Goal: Task Accomplishment & Management: Complete application form

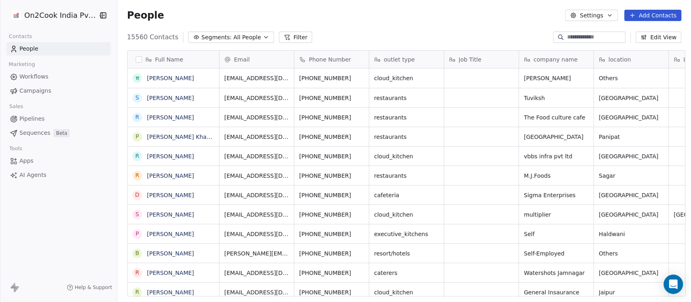
click at [233, 39] on span "All People" at bounding box center [247, 37] width 28 height 8
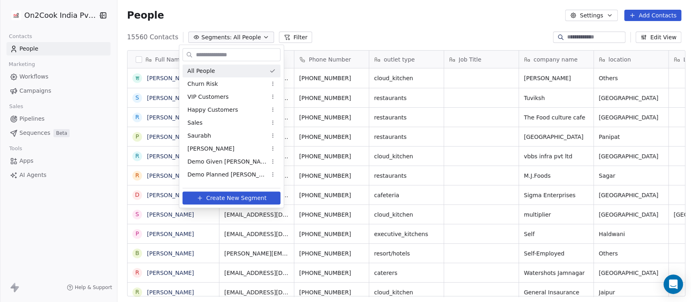
scroll to position [257, 569]
click at [212, 170] on div "Demo Planned Sam" at bounding box center [231, 174] width 98 height 13
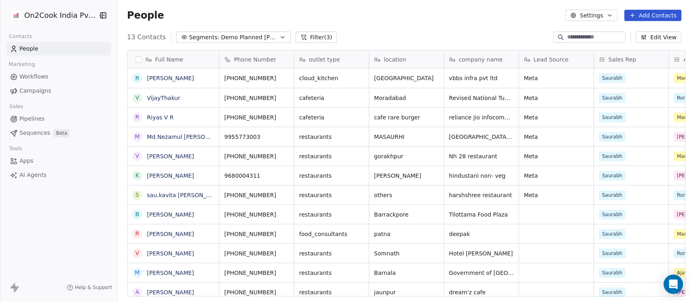
click at [256, 36] on span "Demo Planned Sam" at bounding box center [249, 37] width 57 height 8
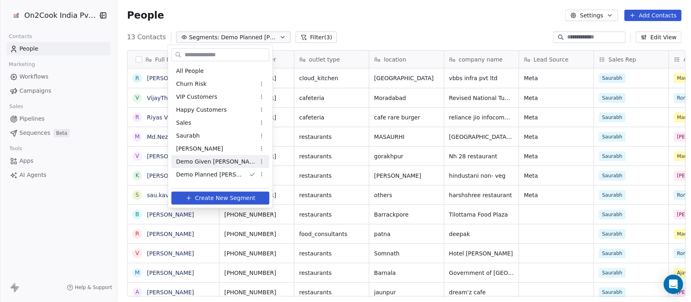
click at [206, 155] on div "Demo Given Sam" at bounding box center [220, 161] width 98 height 13
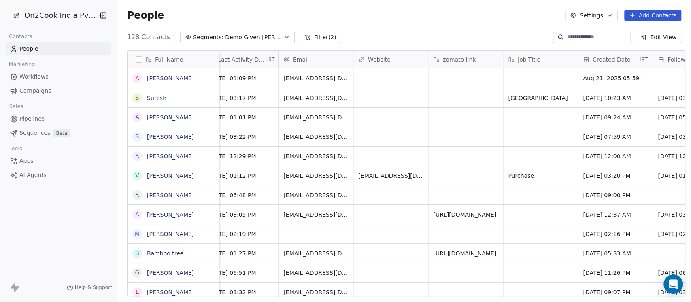
scroll to position [0, 673]
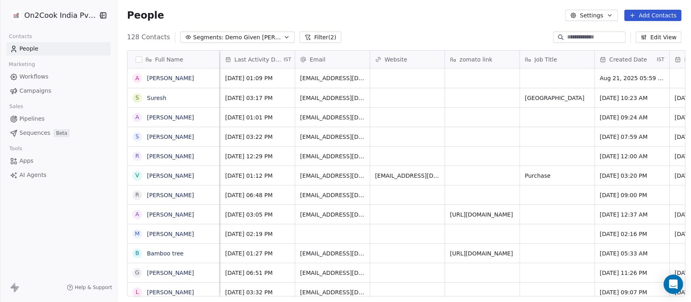
click at [625, 61] on span "Created Date" at bounding box center [628, 59] width 38 height 8
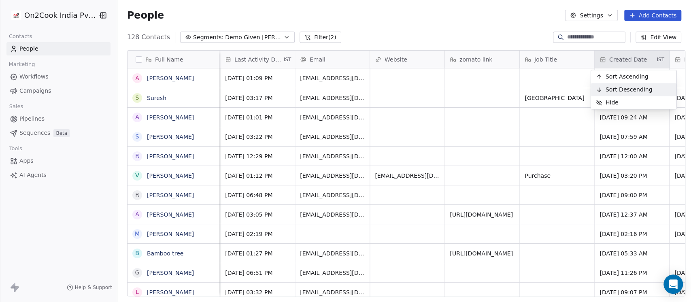
click at [619, 89] on span "Sort Descending" at bounding box center [628, 89] width 47 height 8
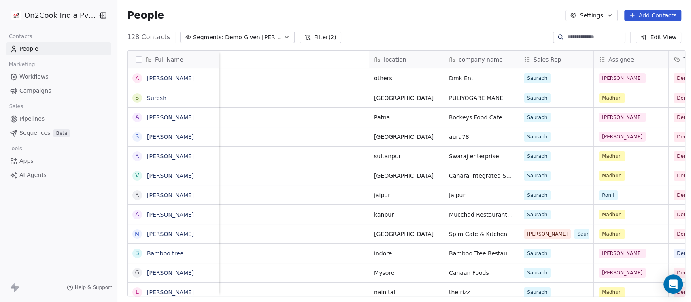
scroll to position [0, 647]
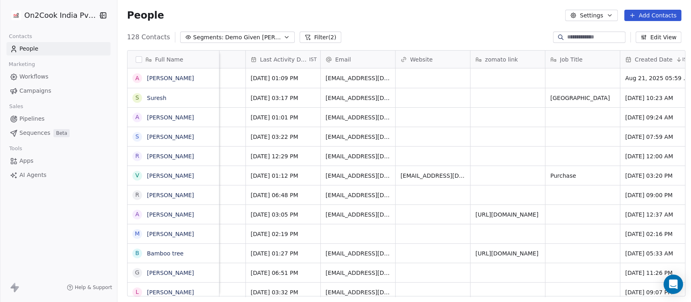
click at [290, 55] on span "Last Activity Date" at bounding box center [284, 59] width 48 height 8
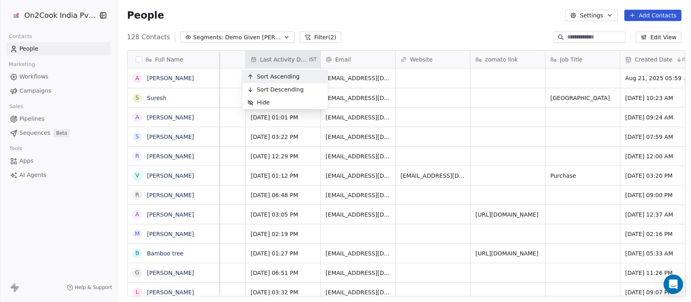
click at [285, 79] on span "Sort Ascending" at bounding box center [277, 76] width 43 height 8
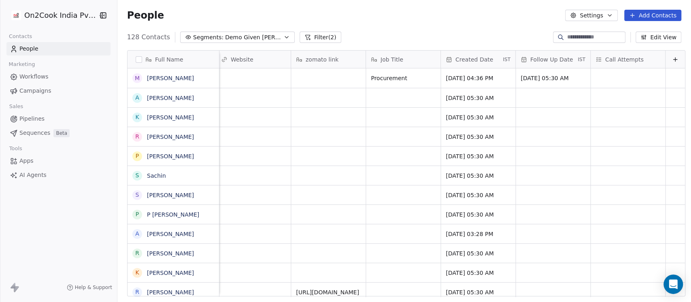
scroll to position [0, 835]
click at [460, 64] on div "Created Date IST" at bounding box center [478, 59] width 74 height 17
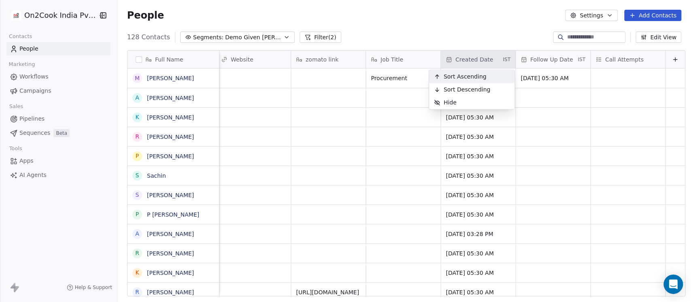
click at [457, 34] on html "On2Cook India Pvt. Ltd. Contacts People Marketing Workflows Campaigns Sales Pip…" at bounding box center [345, 151] width 691 height 302
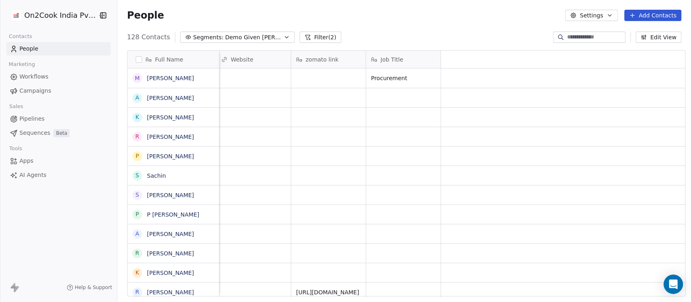
scroll to position [0, 349]
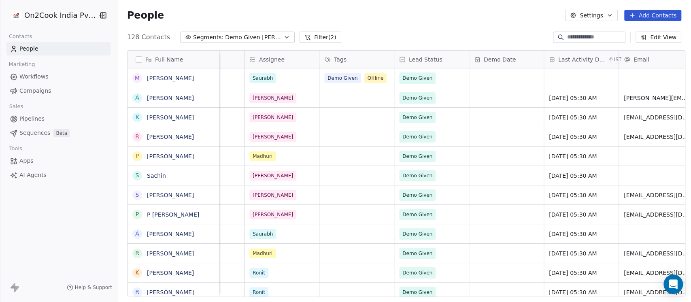
click at [589, 60] on span "Last Activity Date" at bounding box center [582, 59] width 48 height 8
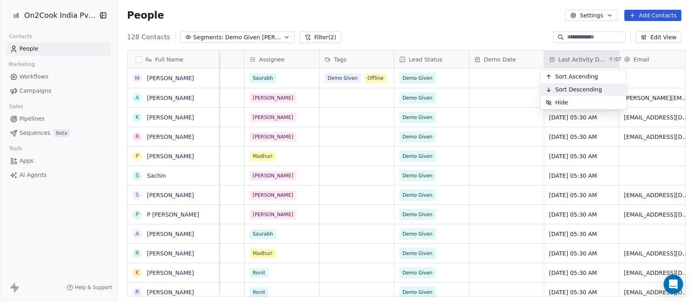
click at [576, 91] on span "Sort Descending" at bounding box center [578, 89] width 47 height 8
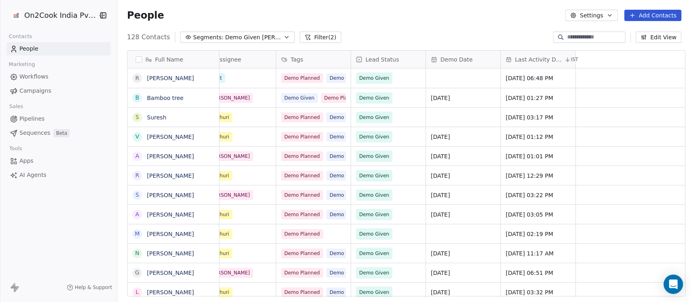
scroll to position [0, 0]
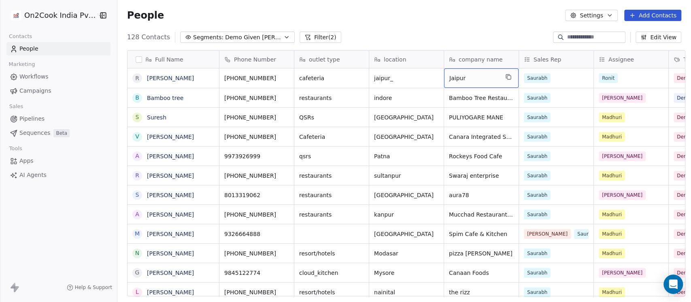
click at [466, 77] on span "Jaipur" at bounding box center [473, 78] width 49 height 8
type textarea "**********"
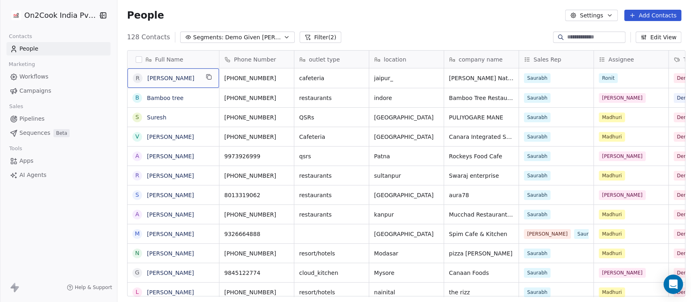
click at [179, 77] on span "[PERSON_NAME]" at bounding box center [173, 78] width 52 height 8
type textarea "**********"
click at [429, 26] on html "On2Cook India Pvt. Ltd. Contacts People Marketing Workflows Campaigns Sales Pip…" at bounding box center [345, 151] width 691 height 302
click at [586, 34] on input at bounding box center [595, 37] width 57 height 8
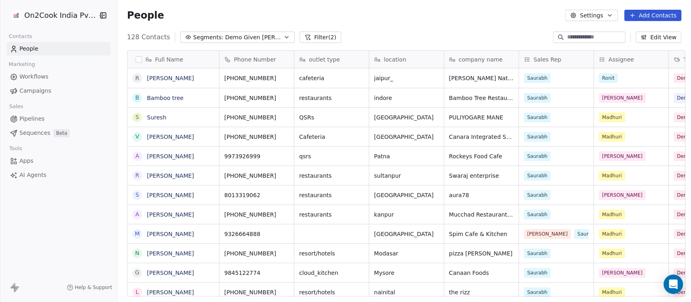
paste input "******"
type input "******"
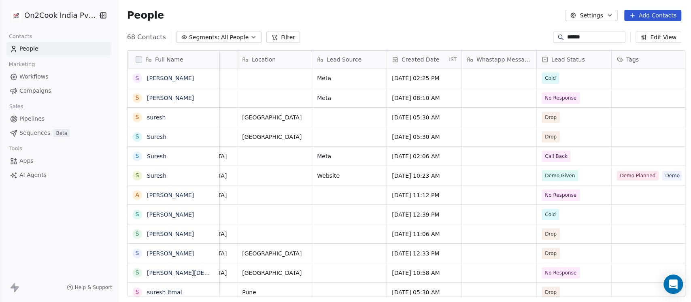
scroll to position [0, 701]
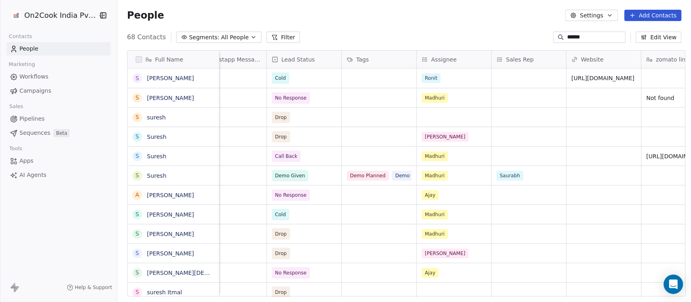
click at [227, 34] on span "All People" at bounding box center [235, 37] width 28 height 8
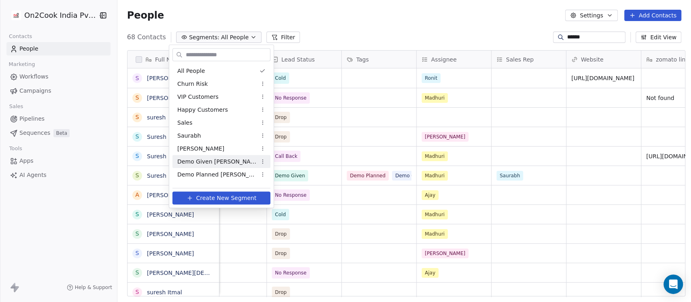
click at [206, 161] on span "Demo Given Sam" at bounding box center [216, 161] width 79 height 8
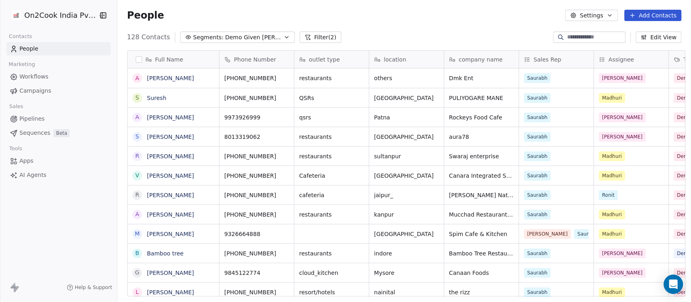
scroll to position [257, 569]
click at [508, 96] on button "grid" at bounding box center [513, 97] width 10 height 10
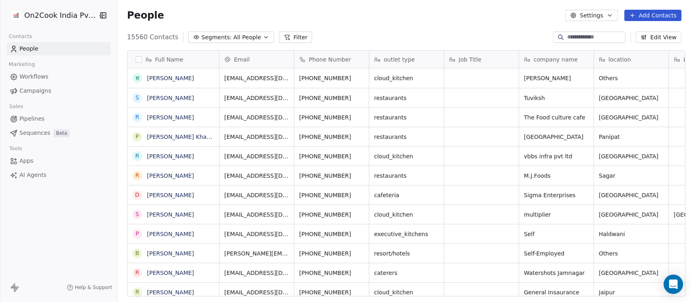
scroll to position [257, 569]
click at [22, 124] on link "Pipelines" at bounding box center [58, 118] width 104 height 13
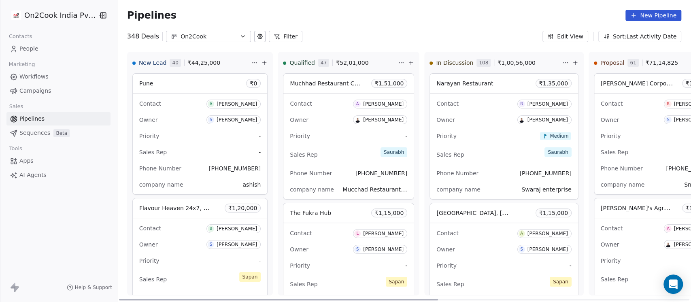
drag, startPoint x: 346, startPoint y: 299, endPoint x: 249, endPoint y: 99, distance: 222.7
click at [331, 299] on div at bounding box center [278, 300] width 319 height 2
click at [261, 63] on icon at bounding box center [264, 62] width 6 height 6
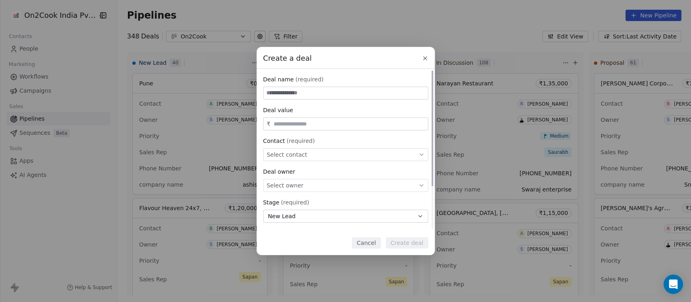
click at [320, 95] on input at bounding box center [345, 93] width 164 height 12
paste input "**********"
type input "**********"
click at [315, 134] on div "**********" at bounding box center [345, 179] width 165 height 209
click at [315, 119] on div "₹" at bounding box center [345, 123] width 165 height 13
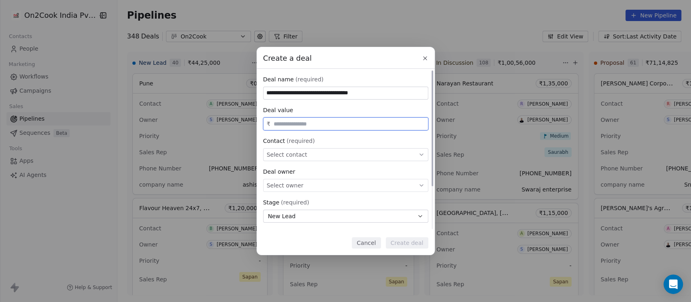
click at [314, 123] on input "text" at bounding box center [348, 124] width 154 height 6
type input "********"
click at [315, 155] on div "Select contact" at bounding box center [345, 154] width 165 height 13
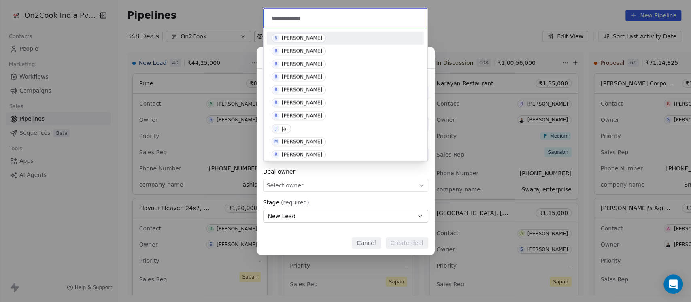
click at [276, 18] on input "**********" at bounding box center [346, 18] width 152 height 9
click at [315, 24] on div "**********" at bounding box center [344, 17] width 163 height 19
click at [316, 15] on input "**********" at bounding box center [346, 18] width 152 height 9
type input "**********"
click at [322, 34] on span "R [PERSON_NAME]" at bounding box center [298, 38] width 54 height 9
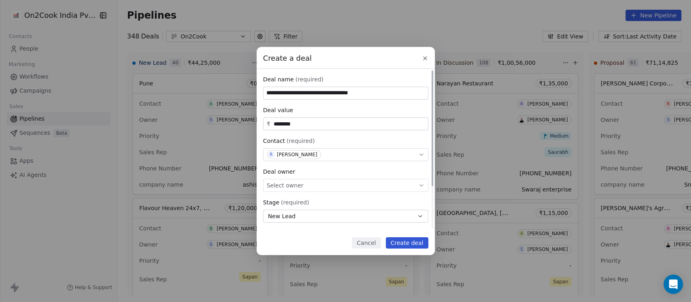
click at [360, 184] on div "Select owner" at bounding box center [345, 185] width 165 height 13
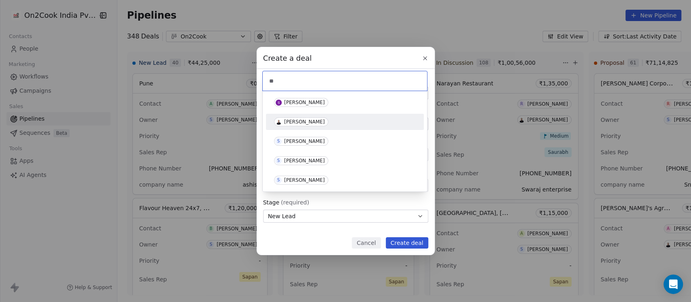
type input "**"
click at [303, 121] on div "[PERSON_NAME]" at bounding box center [304, 122] width 40 height 6
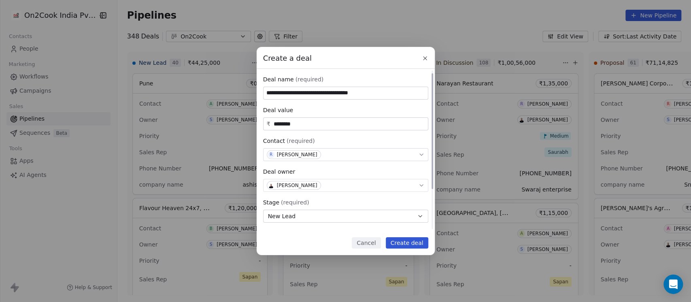
scroll to position [60, 0]
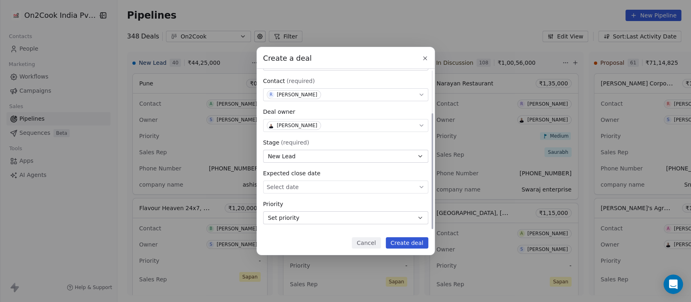
click at [316, 222] on button "Set priority" at bounding box center [345, 217] width 165 height 13
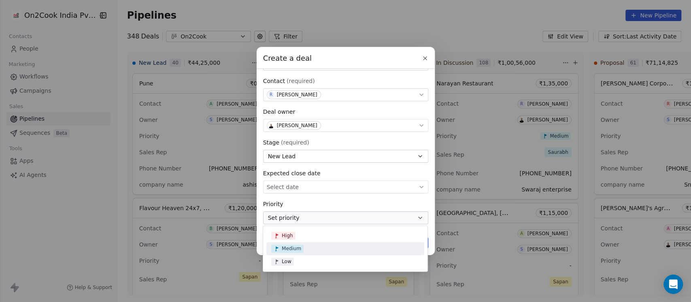
click at [305, 244] on div "Medium" at bounding box center [345, 248] width 148 height 8
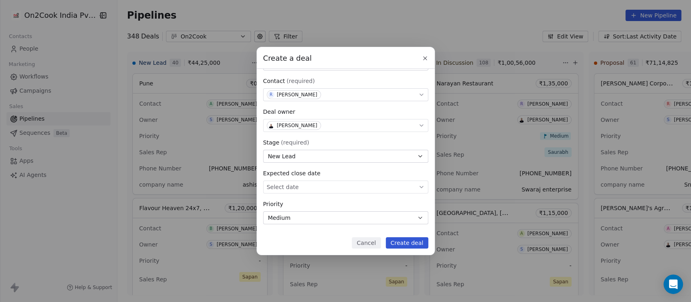
click at [420, 243] on button "Create deal" at bounding box center [407, 242] width 42 height 11
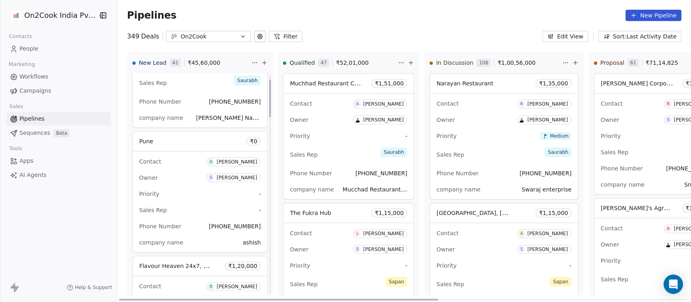
scroll to position [0, 0]
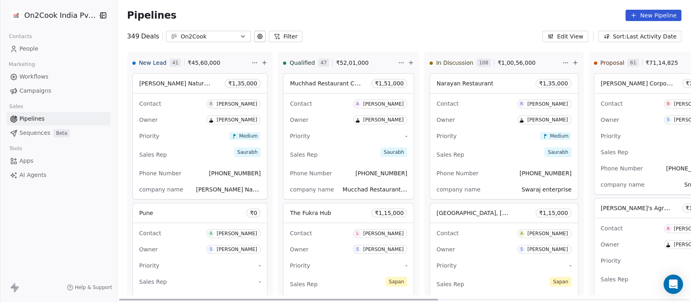
click at [343, 134] on div "Priority -" at bounding box center [348, 135] width 117 height 13
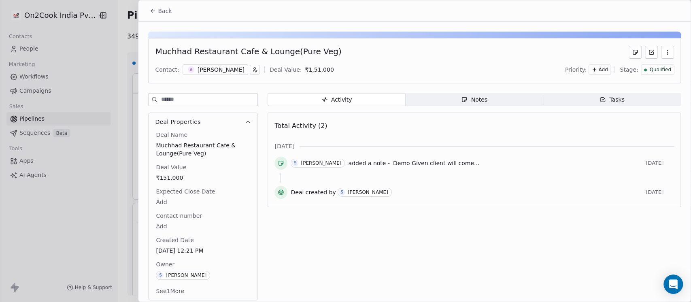
click at [159, 7] on span "Back" at bounding box center [165, 11] width 14 height 8
click at [155, 5] on button "Back" at bounding box center [161, 11] width 32 height 15
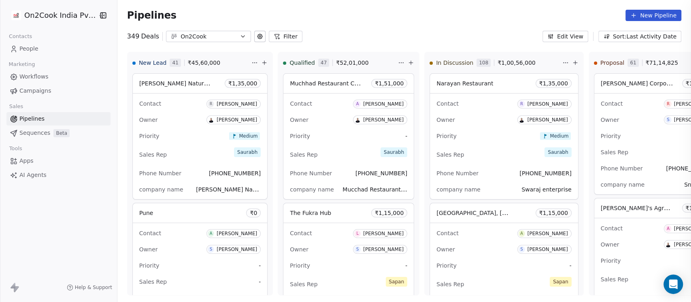
click at [156, 301] on div "Back Contact: Deal Value: Priority: Stage: Activity Activity Notes Notes Tasks …" at bounding box center [345, 302] width 691 height 0
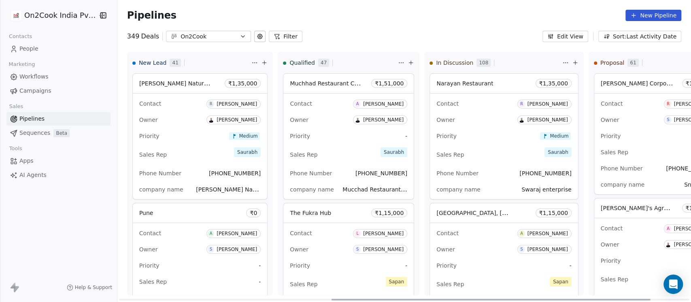
drag, startPoint x: 416, startPoint y: 298, endPoint x: 690, endPoint y: 252, distance: 277.8
click at [648, 299] on div at bounding box center [490, 300] width 319 height 2
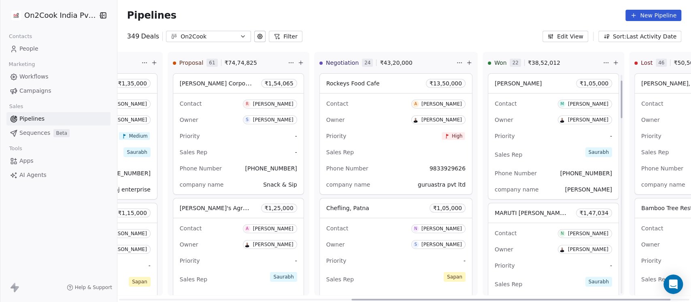
scroll to position [72, 0]
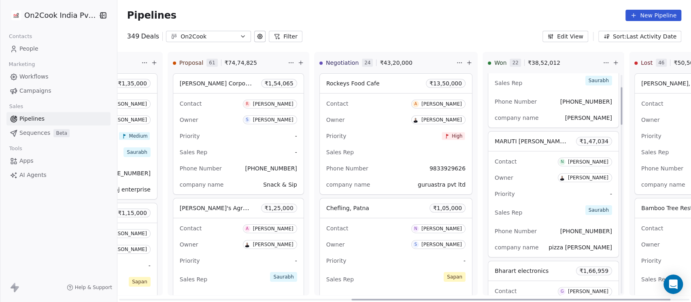
click at [496, 182] on div "Owner [PERSON_NAME]" at bounding box center [552, 177] width 117 height 13
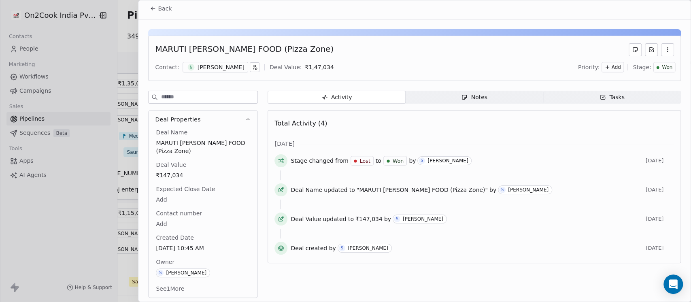
scroll to position [3, 0]
click at [213, 64] on div "[PERSON_NAME]" at bounding box center [220, 66] width 47 height 8
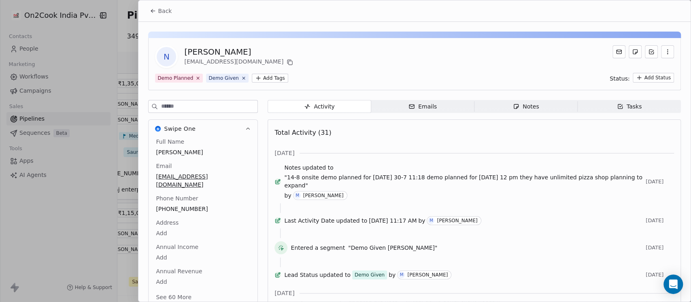
scroll to position [72, 0]
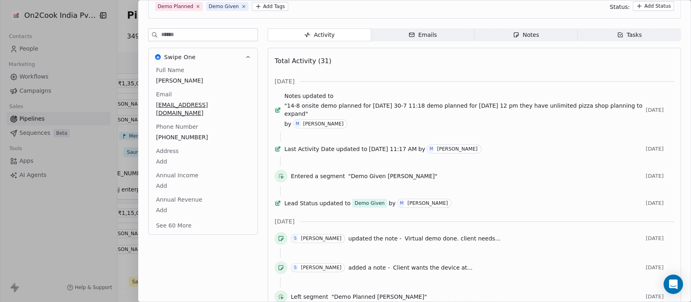
click at [179, 220] on button "See 60 More" at bounding box center [173, 225] width 45 height 15
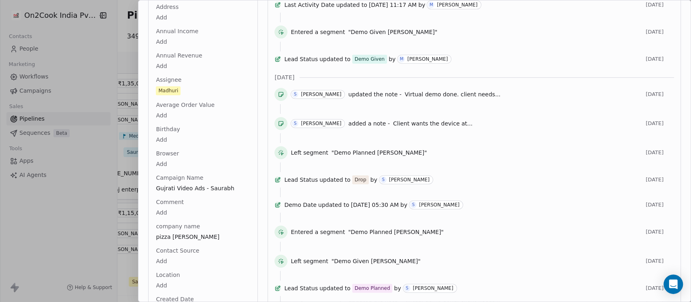
scroll to position [288, 0]
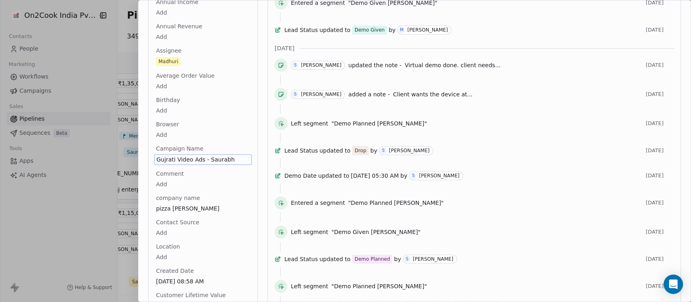
click at [231, 155] on span "Gujrati Video Ads - Saurabh" at bounding box center [202, 159] width 93 height 8
click at [204, 155] on span "Gujrati Video Ads - Saurabh" at bounding box center [202, 159] width 93 height 8
click at [231, 98] on html "On2Cook India Pvt. Ltd. Contacts People Marketing Workflows Campaigns Sales Pip…" at bounding box center [345, 151] width 691 height 302
click at [207, 125] on html "On2Cook India Pvt. Ltd. Contacts People Marketing Workflows Campaigns Sales Pip…" at bounding box center [345, 151] width 691 height 302
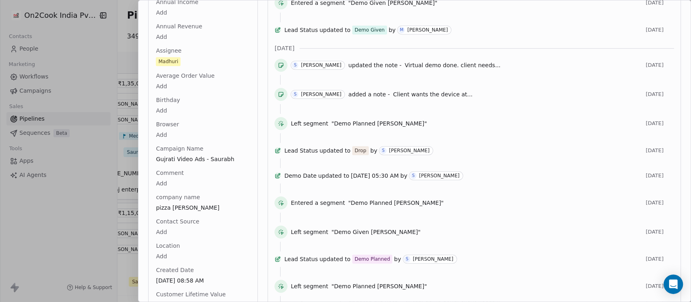
scroll to position [0, 0]
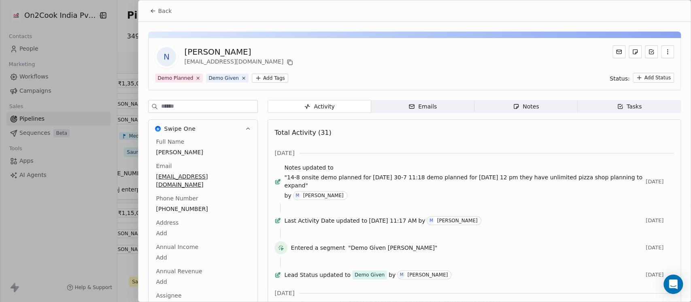
click at [157, 12] on button "Back" at bounding box center [161, 11] width 32 height 15
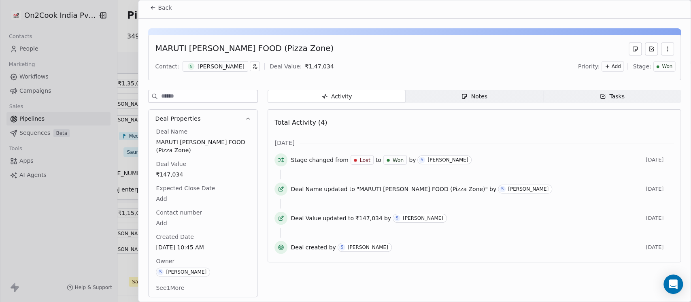
click at [220, 65] on div "[PERSON_NAME]" at bounding box center [220, 66] width 47 height 8
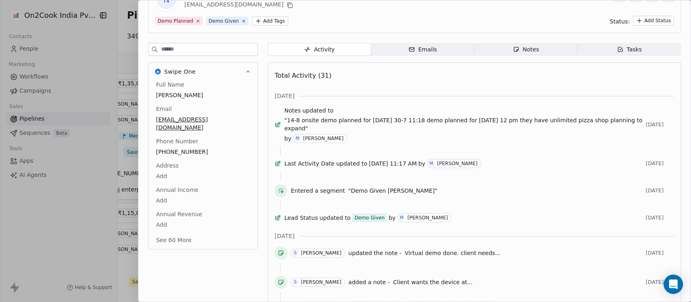
scroll to position [72, 0]
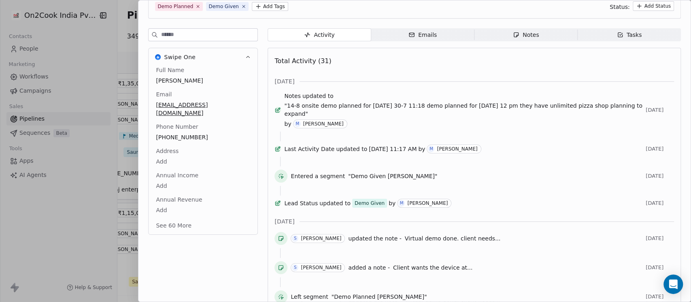
click at [217, 105] on div "Swipe One Full Name [PERSON_NAME] Email [EMAIL_ADDRESS][DOMAIN_NAME] Phone Numb…" at bounding box center [203, 141] width 110 height 187
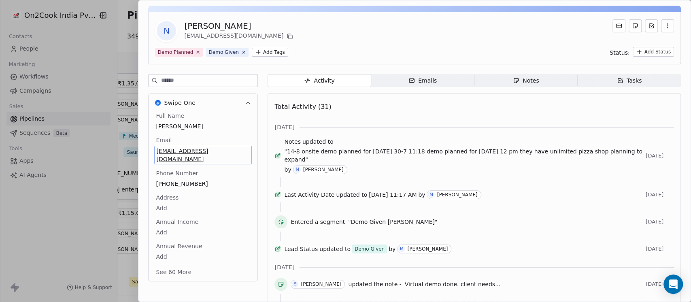
click at [230, 150] on span "[EMAIL_ADDRESS][DOMAIN_NAME]" at bounding box center [202, 155] width 93 height 16
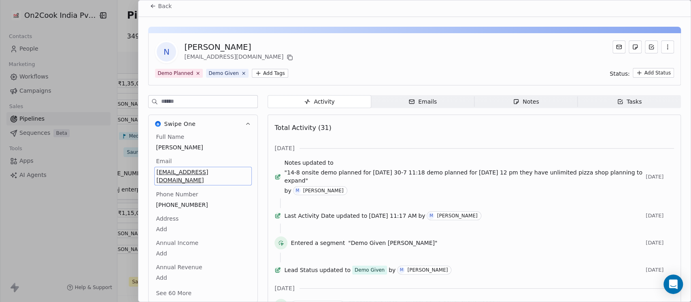
scroll to position [0, 0]
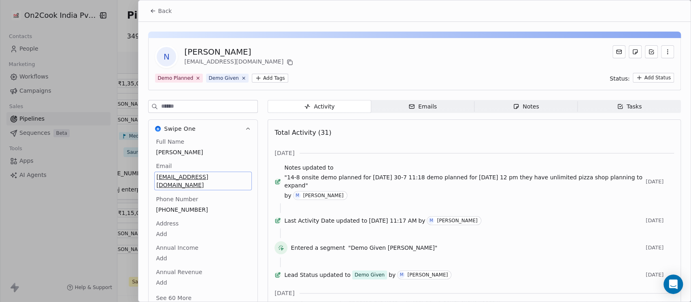
click at [155, 6] on button "Back" at bounding box center [161, 11] width 32 height 15
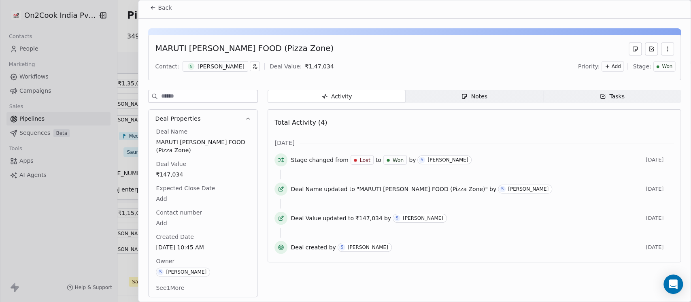
click at [611, 66] on span "Add" at bounding box center [615, 66] width 9 height 7
click at [598, 77] on div "High" at bounding box center [594, 82] width 42 height 13
click at [163, 4] on span "Back" at bounding box center [165, 8] width 14 height 8
